Goal: Task Accomplishment & Management: Use online tool/utility

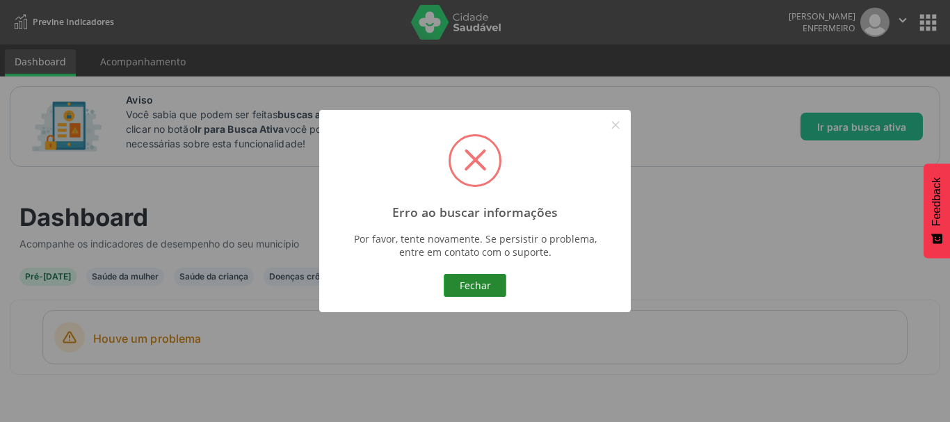
click at [481, 284] on button "Fechar" at bounding box center [475, 286] width 63 height 24
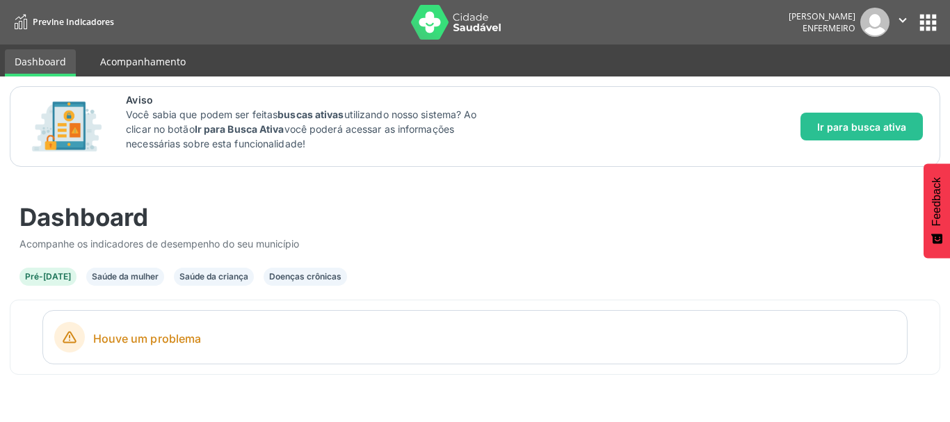
click at [138, 62] on link "Acompanhamento" at bounding box center [142, 61] width 105 height 24
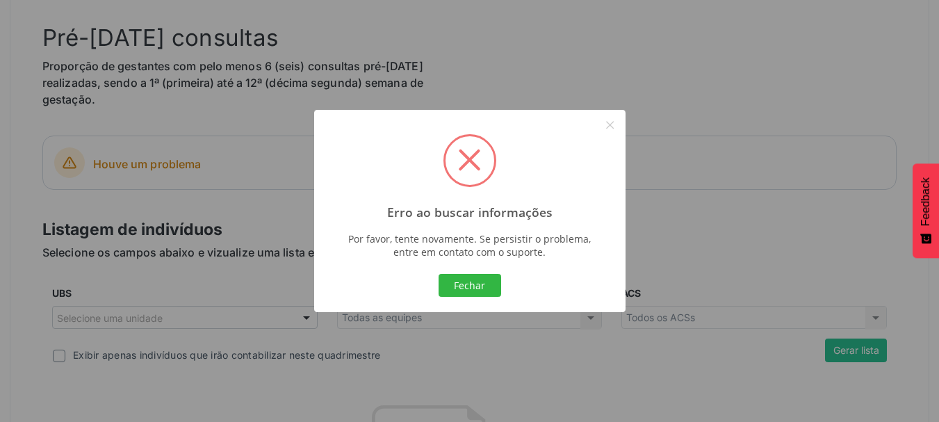
scroll to position [348, 0]
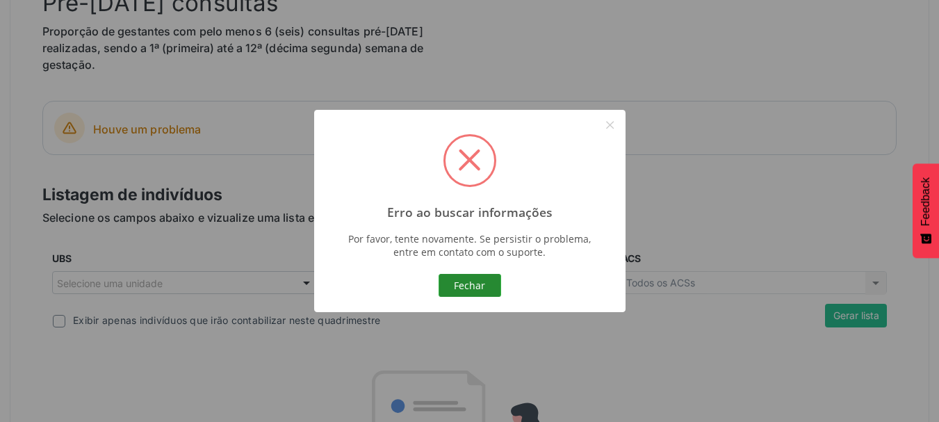
click at [478, 283] on button "Fechar" at bounding box center [470, 286] width 63 height 24
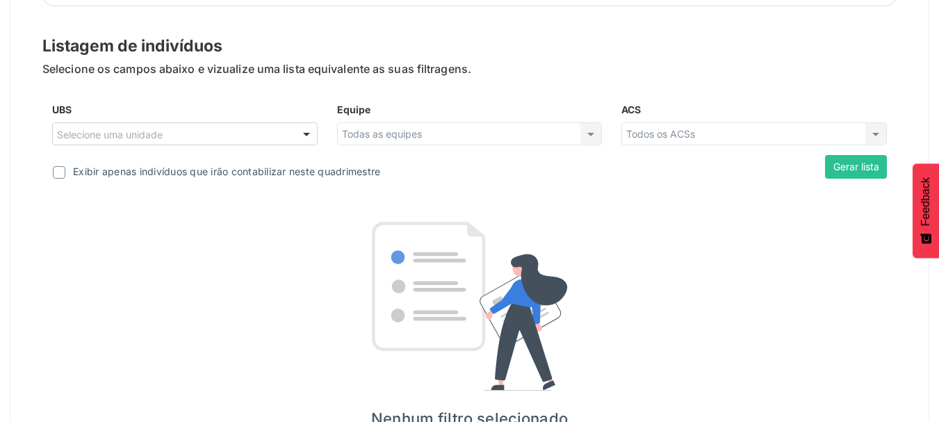
scroll to position [312, 0]
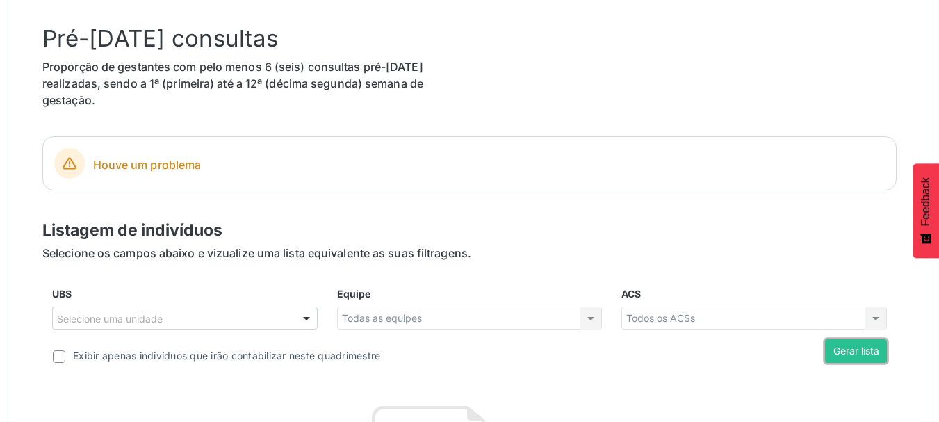
click at [839, 358] on button "Gerar lista" at bounding box center [856, 351] width 62 height 24
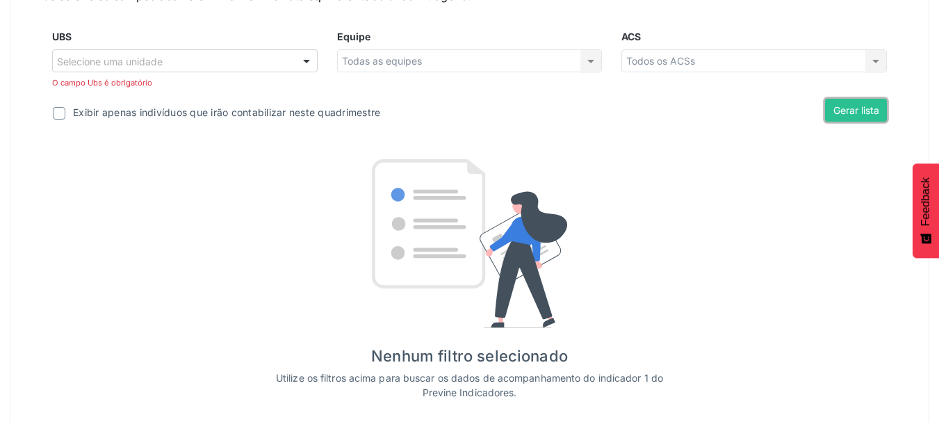
scroll to position [590, 0]
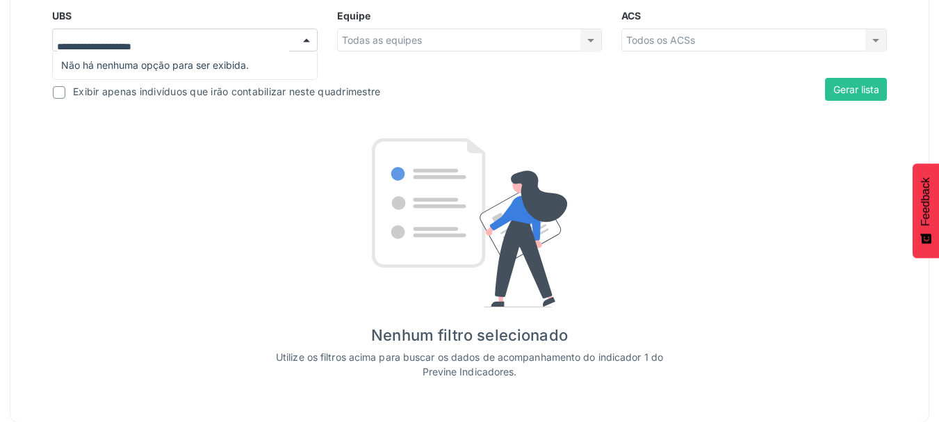
click at [133, 33] on input "UBS" at bounding box center [173, 47] width 232 height 28
click at [141, 116] on div "Listagem de indivíduos Selecione os campos abaixo e vizualize uma lista equival…" at bounding box center [469, 159] width 854 height 439
click at [303, 40] on div at bounding box center [306, 41] width 21 height 24
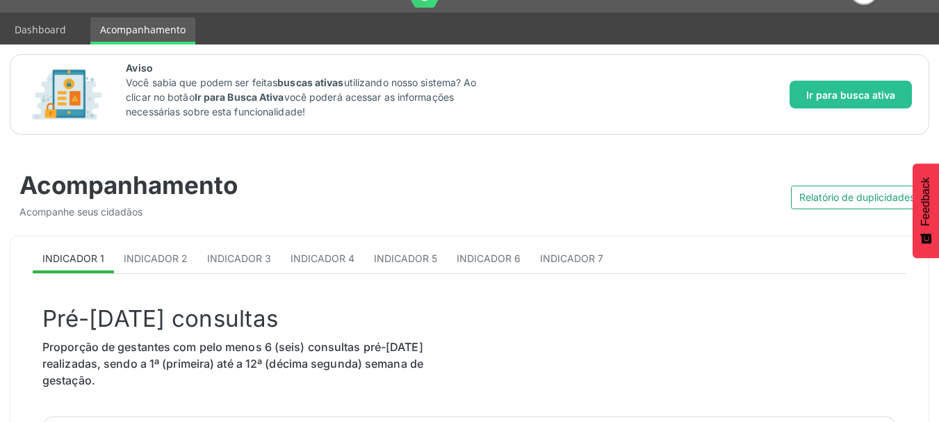
scroll to position [0, 0]
